Goal: Find specific page/section: Find specific page/section

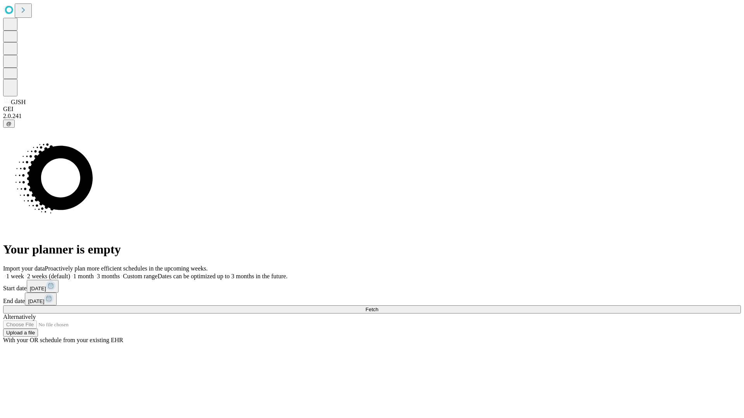
click at [378, 307] on span "Fetch" at bounding box center [371, 310] width 13 height 6
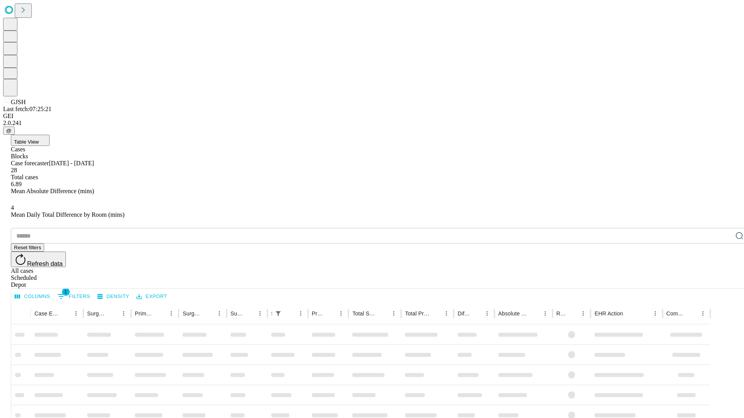
click at [724, 282] on div "Depot" at bounding box center [380, 285] width 738 height 7
